Goal: Information Seeking & Learning: Check status

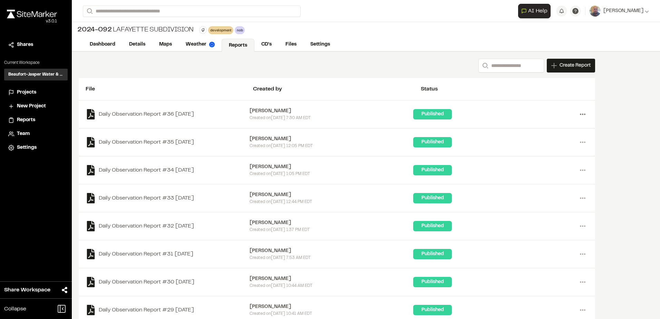
click at [583, 115] on icon at bounding box center [582, 114] width 11 height 11
click at [545, 129] on link "View" at bounding box center [558, 129] width 60 height 10
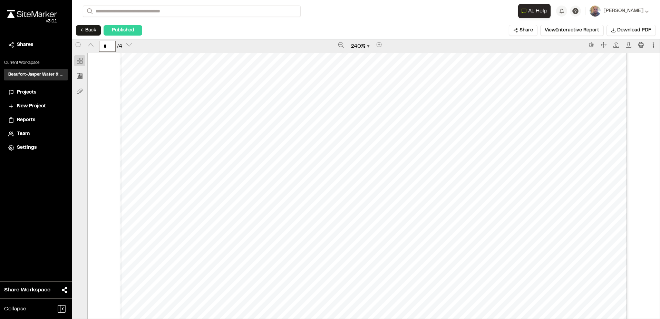
scroll to position [1553, 0]
type input "*"
click at [85, 27] on button "← Back" at bounding box center [88, 30] width 25 height 10
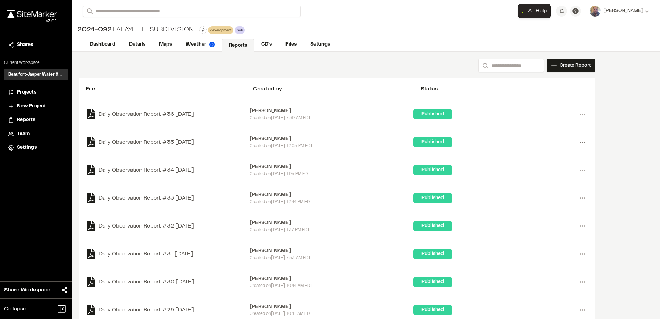
click at [585, 141] on icon at bounding box center [582, 142] width 11 height 11
click at [543, 155] on link "View" at bounding box center [558, 157] width 60 height 10
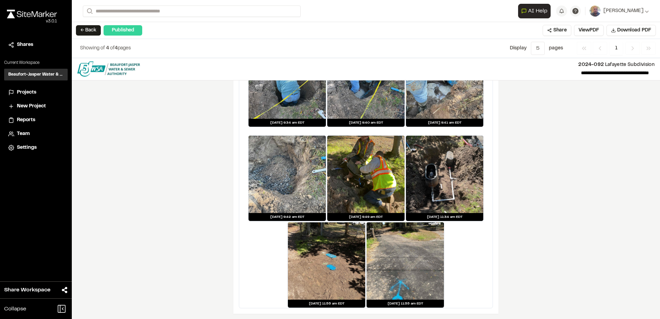
scroll to position [1008, 0]
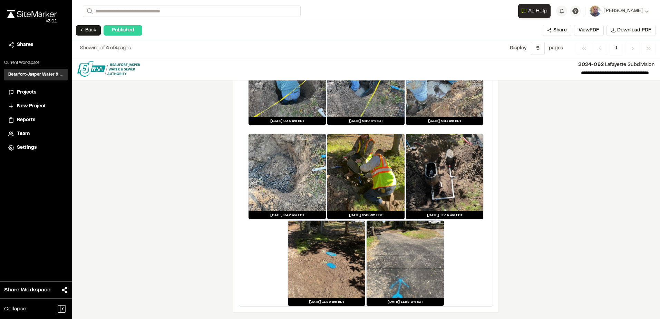
click at [331, 249] on div at bounding box center [326, 259] width 77 height 77
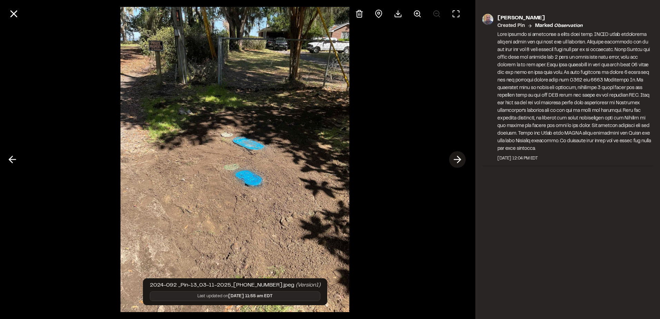
click at [460, 159] on polyline at bounding box center [458, 159] width 3 height 7
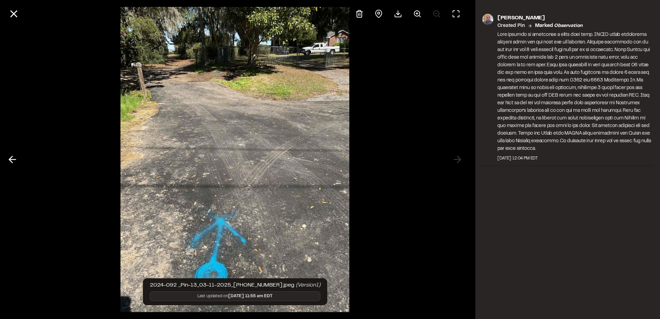
click at [458, 159] on div at bounding box center [235, 159] width 470 height 319
click at [14, 159] on line at bounding box center [12, 159] width 7 height 0
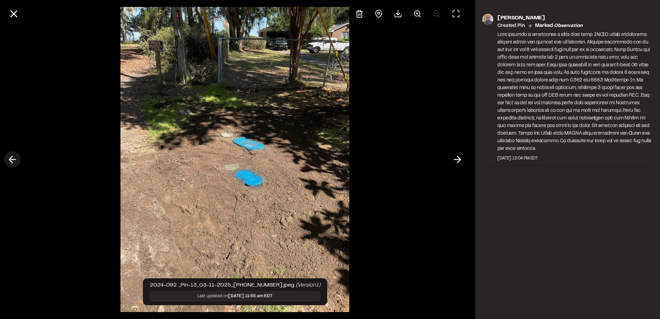
click at [14, 159] on line at bounding box center [12, 159] width 7 height 0
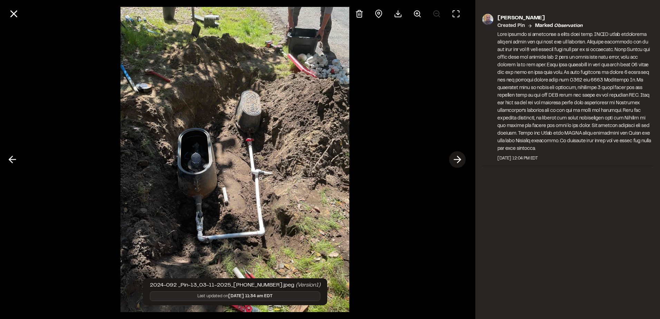
click at [459, 158] on icon at bounding box center [457, 160] width 11 height 12
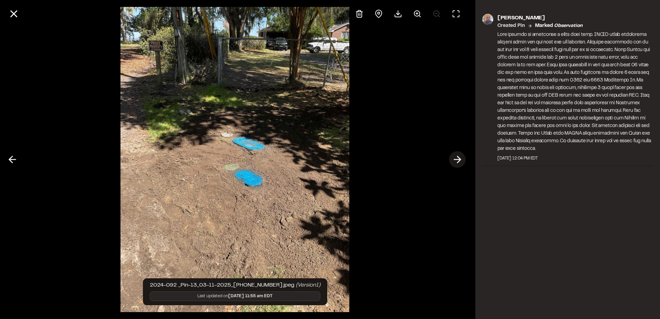
click at [464, 159] on button at bounding box center [457, 159] width 17 height 17
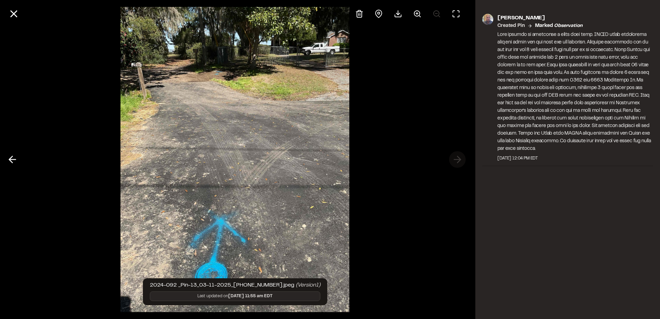
click at [464, 159] on div at bounding box center [235, 159] width 470 height 319
click at [458, 160] on div at bounding box center [235, 159] width 470 height 319
click at [15, 10] on icon at bounding box center [14, 14] width 12 height 12
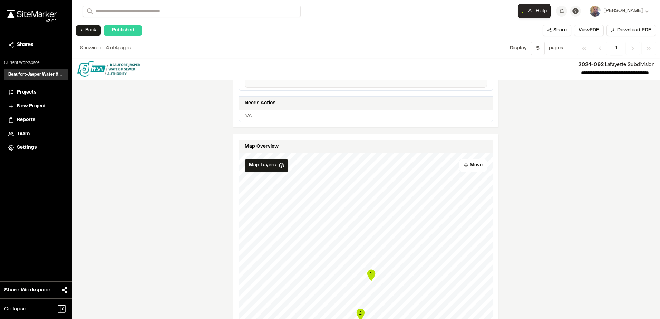
scroll to position [283, 0]
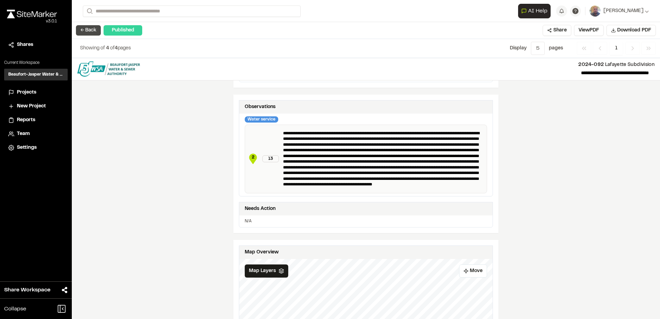
click at [86, 31] on button "← Back" at bounding box center [88, 30] width 25 height 10
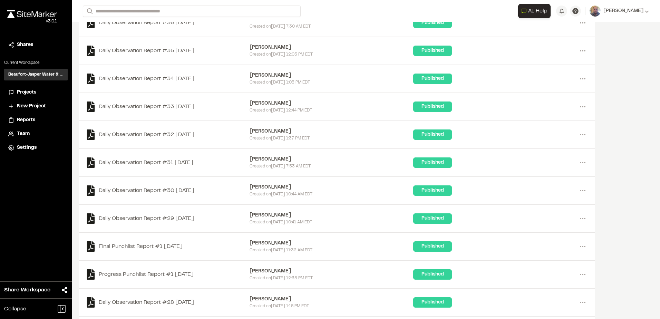
scroll to position [104, 0]
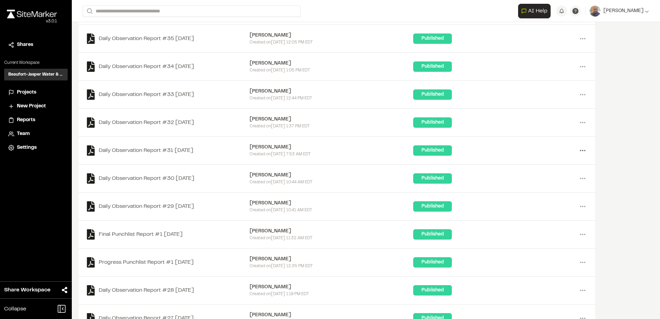
click at [585, 152] on icon at bounding box center [582, 150] width 11 height 11
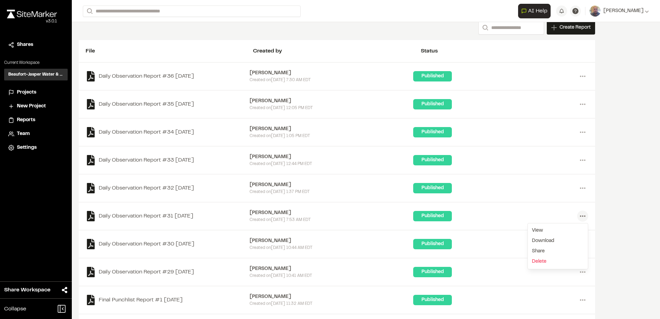
scroll to position [0, 0]
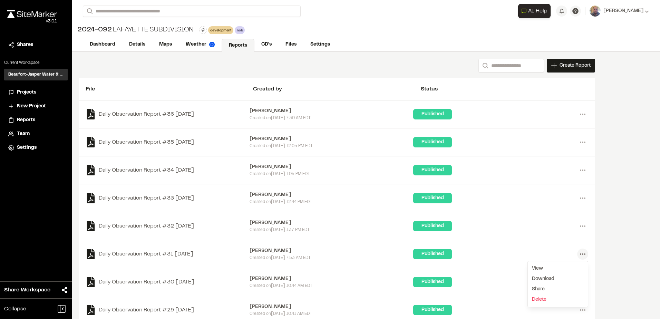
click at [267, 68] on div "Search Create Report New Report | 2024-092 [GEOGRAPHIC_DATA] Subdivision What t…" at bounding box center [337, 66] width 516 height 14
click at [428, 89] on div "Status" at bounding box center [504, 89] width 167 height 8
click at [266, 89] on div "Created by" at bounding box center [336, 89] width 167 height 8
click at [485, 69] on input "Search" at bounding box center [511, 66] width 66 height 14
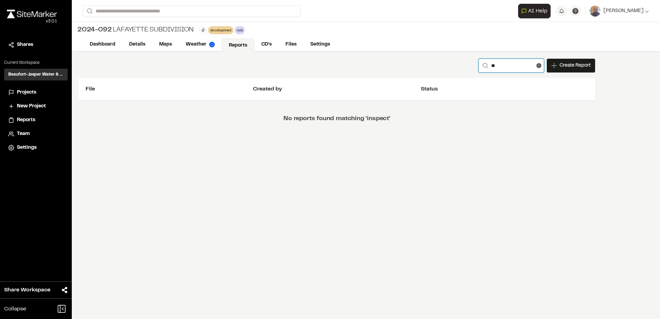
type input "*"
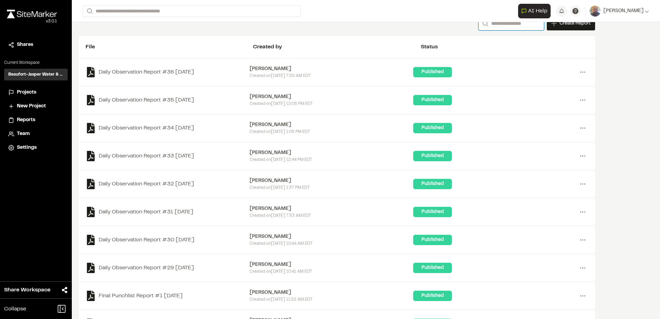
scroll to position [138, 0]
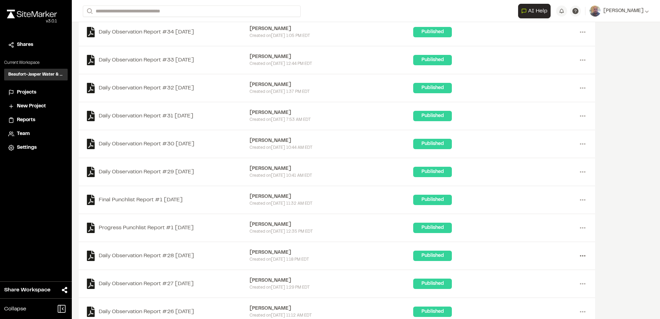
click at [584, 256] on icon at bounding box center [582, 255] width 11 height 11
click at [549, 271] on link "View" at bounding box center [558, 270] width 60 height 10
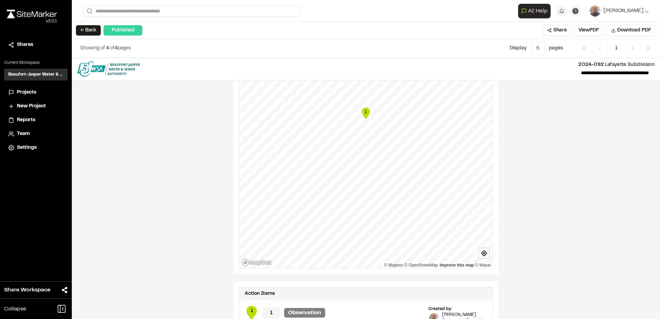
scroll to position [379, 0]
